Goal: Complete application form: Complete application form

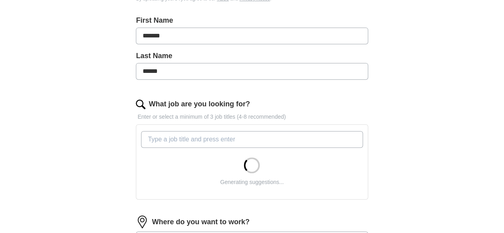
scroll to position [169, 0]
click at [123, 152] on div "ApplyIQ Let ApplyIQ do the hard work of searching and applying for jobs. Just t…" at bounding box center [252, 113] width 408 height 517
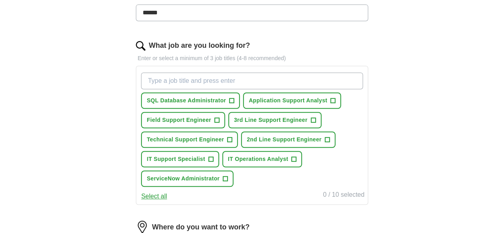
scroll to position [239, 0]
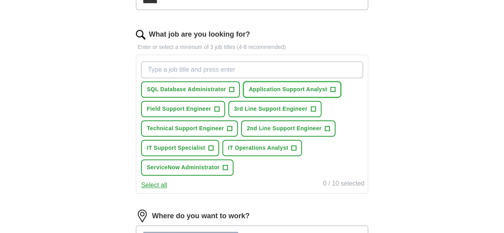
click at [331, 93] on span "+" at bounding box center [333, 89] width 5 height 6
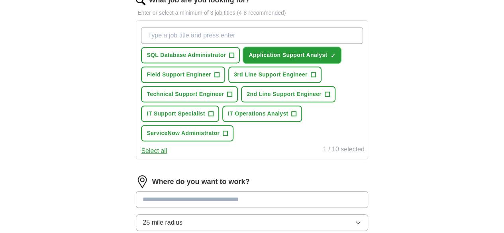
scroll to position [282, 0]
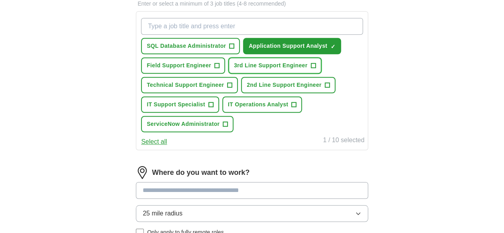
click at [311, 69] on span "+" at bounding box center [313, 66] width 5 height 6
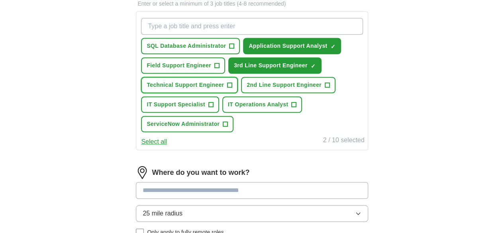
click at [232, 88] on span "+" at bounding box center [229, 85] width 5 height 6
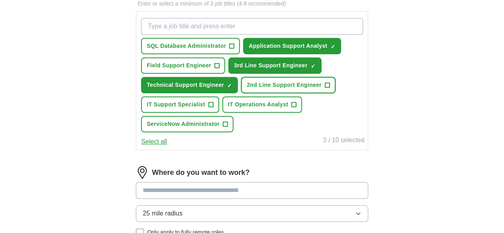
click at [245, 93] on button "2nd Line Support Engineer +" at bounding box center [288, 85] width 94 height 16
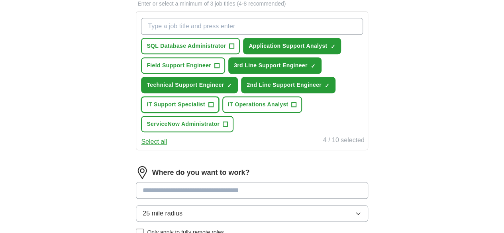
click at [213, 108] on span "+" at bounding box center [210, 105] width 5 height 6
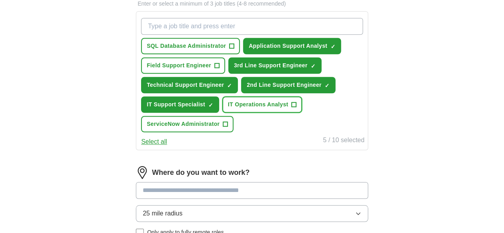
click at [292, 108] on span "+" at bounding box center [294, 105] width 5 height 6
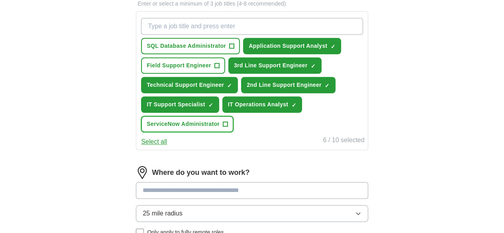
click at [228, 127] on span "+" at bounding box center [225, 124] width 5 height 6
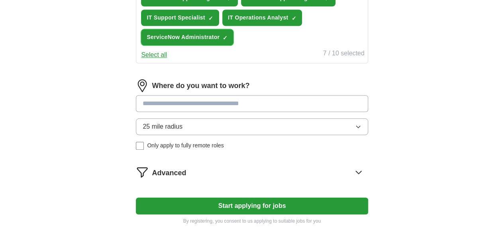
scroll to position [371, 0]
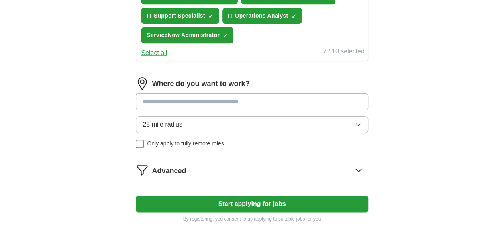
click at [228, 110] on input at bounding box center [252, 101] width 232 height 17
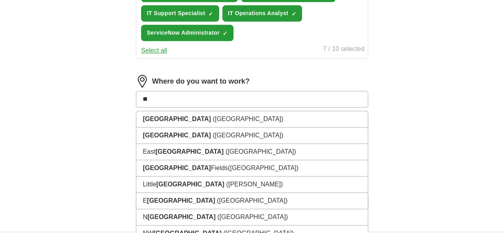
type input "*"
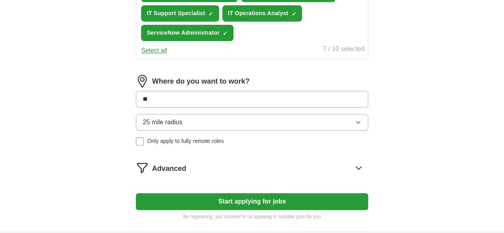
type input "*"
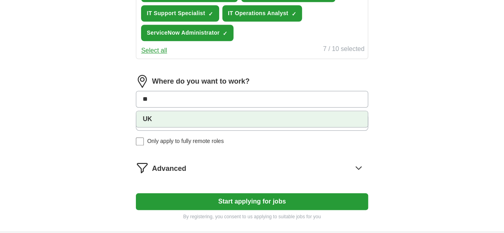
click at [152, 122] on strong "UK" at bounding box center [147, 118] width 9 height 7
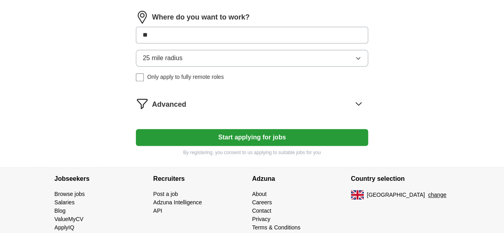
scroll to position [443, 0]
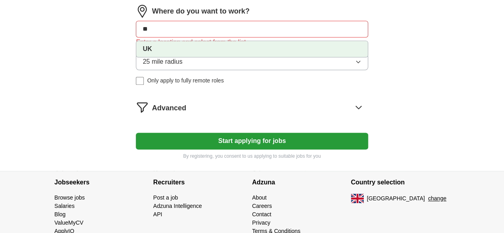
click at [188, 37] on input "**" at bounding box center [252, 29] width 232 height 17
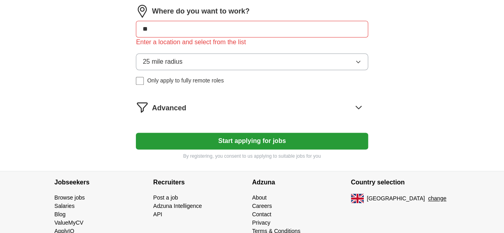
type input "*"
type input "******"
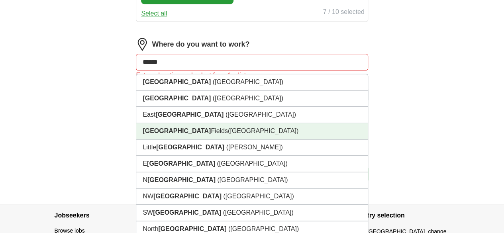
scroll to position [410, 0]
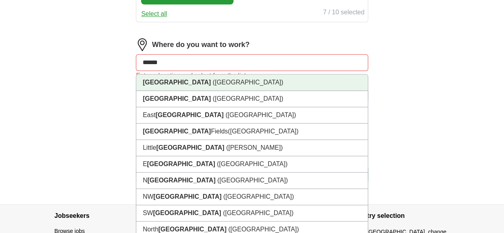
click at [184, 91] on li "[GEOGRAPHIC_DATA] ([GEOGRAPHIC_DATA])" at bounding box center [251, 82] width 231 height 16
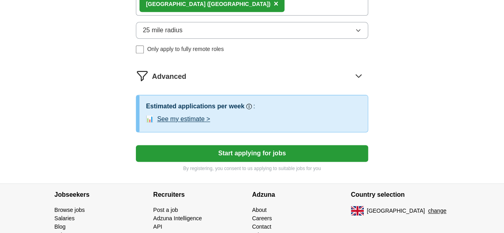
scroll to position [473, 0]
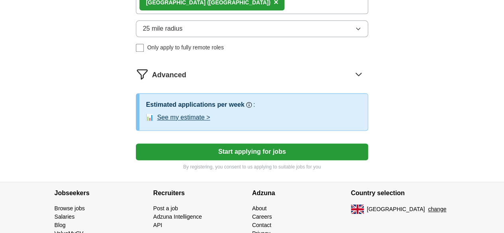
click at [243, 160] on button "Start applying for jobs" at bounding box center [252, 151] width 232 height 17
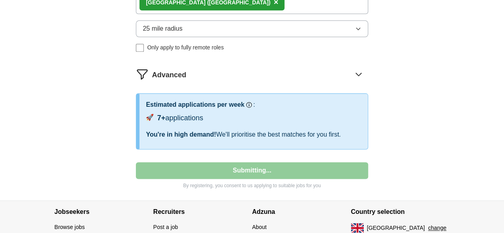
select select "**"
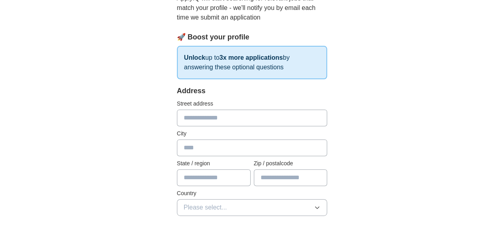
scroll to position [104, 0]
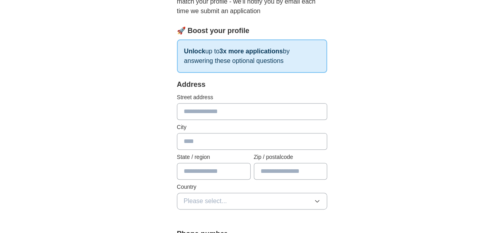
click at [302, 110] on input "text" at bounding box center [252, 111] width 151 height 17
type input "**********"
type input "******"
type input "**********"
type input "******"
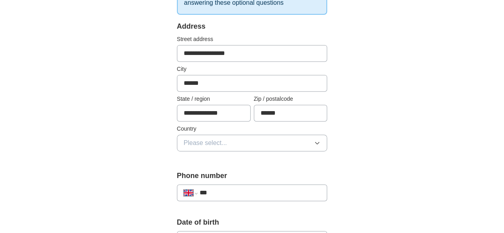
scroll to position [163, 0]
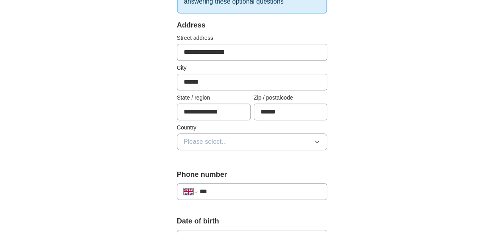
click at [317, 143] on button "Please select..." at bounding box center [252, 141] width 151 height 17
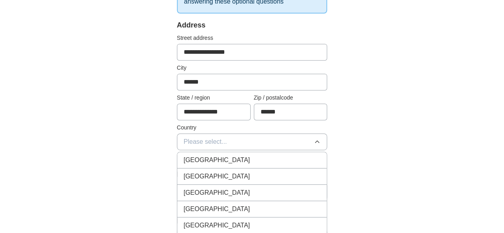
click at [290, 156] on div "[GEOGRAPHIC_DATA]" at bounding box center [252, 160] width 137 height 10
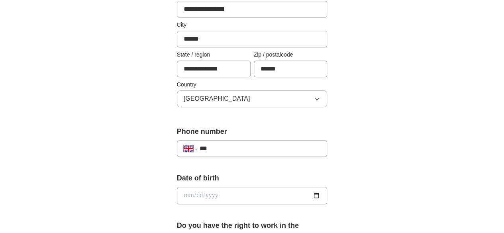
scroll to position [206, 0]
click at [292, 144] on input "***" at bounding box center [260, 148] width 121 height 10
type input "**********"
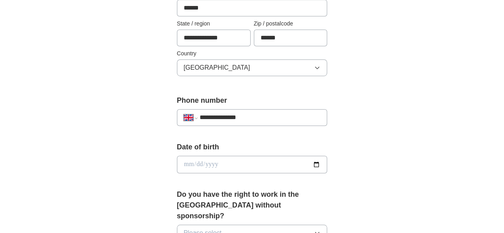
scroll to position [237, 0]
click at [279, 156] on input "date" at bounding box center [252, 164] width 151 height 18
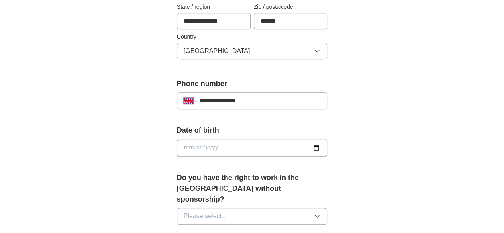
scroll to position [254, 0]
type input "**********"
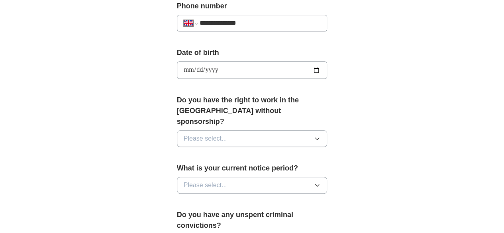
scroll to position [331, 0]
click at [228, 131] on button "Please select..." at bounding box center [252, 139] width 151 height 17
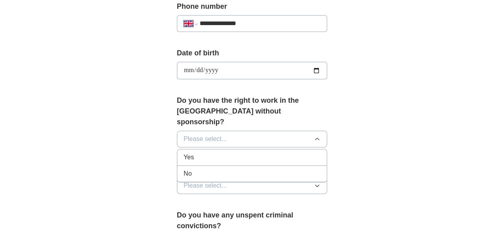
click at [191, 153] on div "Yes" at bounding box center [252, 158] width 137 height 10
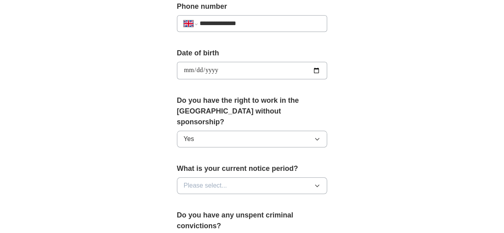
scroll to position [353, 0]
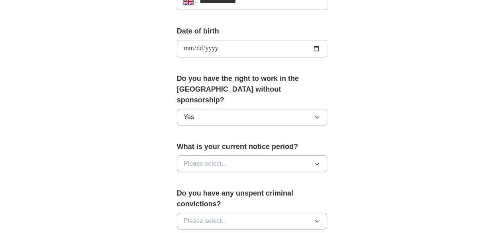
click at [204, 159] on span "Please select..." at bounding box center [205, 164] width 43 height 10
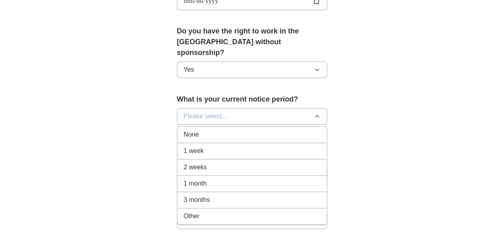
scroll to position [400, 0]
click at [184, 130] on span "None" at bounding box center [191, 135] width 15 height 10
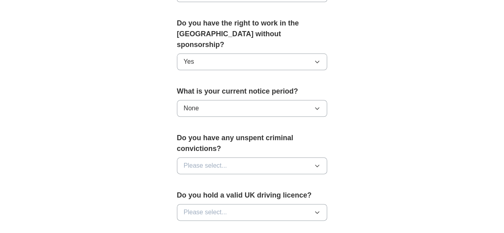
scroll to position [409, 0]
click at [203, 160] on span "Please select..." at bounding box center [205, 165] width 43 height 10
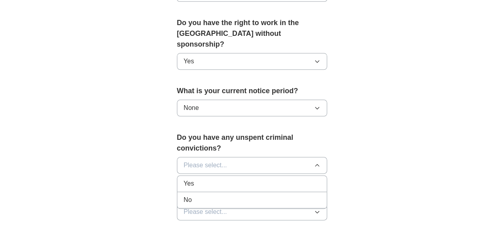
click at [184, 195] on div "No" at bounding box center [252, 200] width 137 height 10
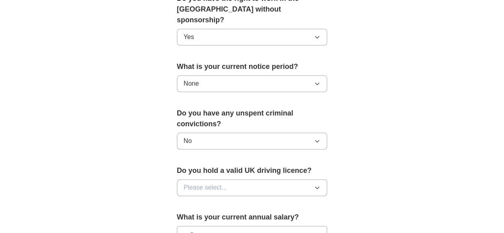
scroll to position [433, 0]
click at [185, 179] on button "Please select..." at bounding box center [252, 187] width 151 height 17
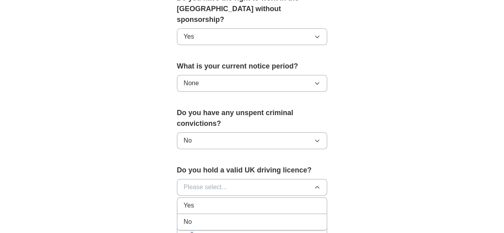
click at [177, 214] on li "No" at bounding box center [252, 222] width 150 height 16
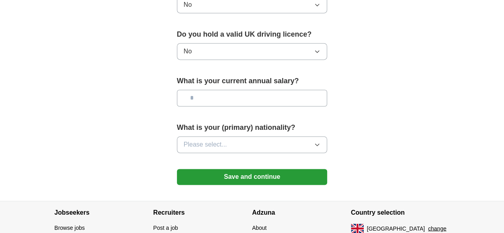
scroll to position [582, 0]
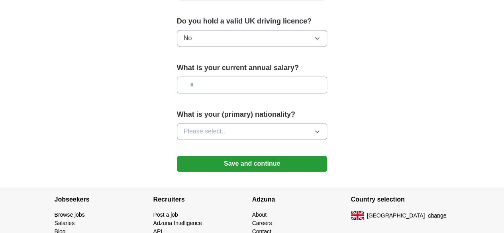
click at [219, 156] on button "Save and continue" at bounding box center [252, 164] width 151 height 16
